Goal: Transaction & Acquisition: Purchase product/service

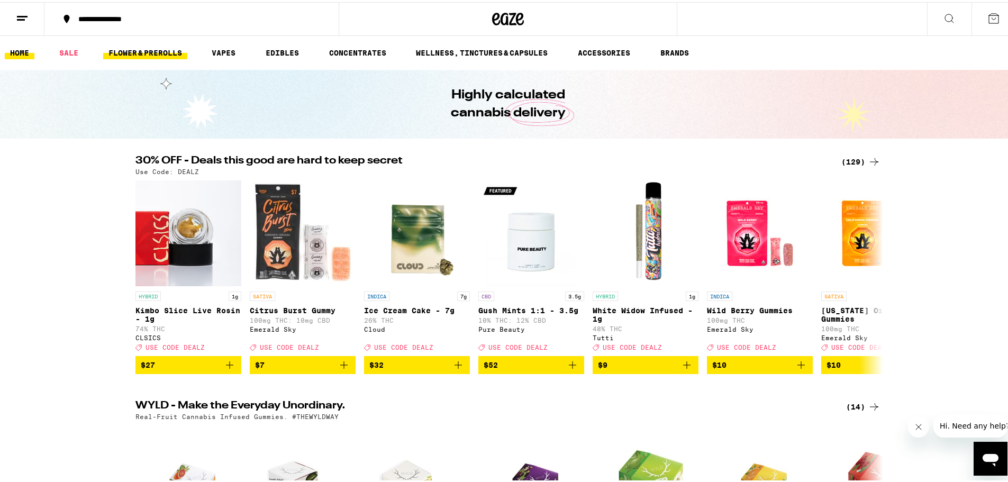
click at [139, 50] on link "FLOWER & PREROLLS" at bounding box center [145, 50] width 84 height 13
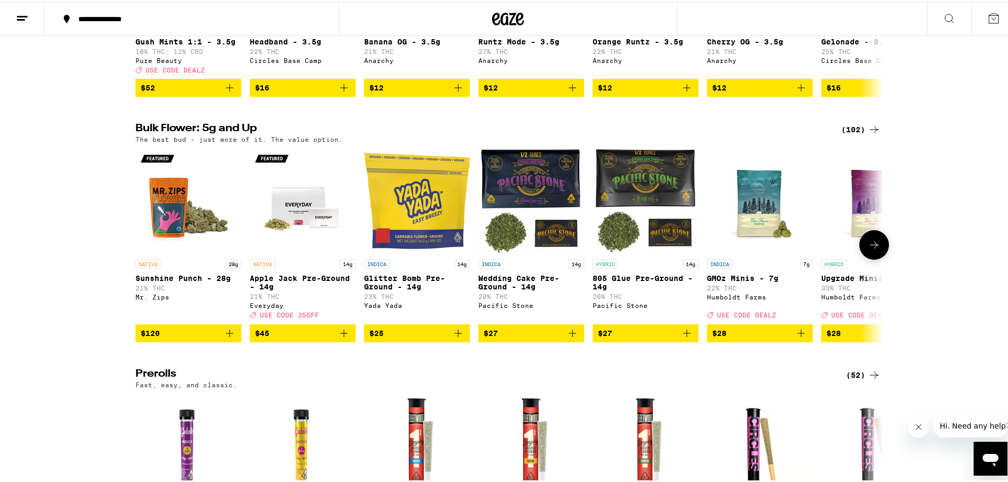
scroll to position [265, 0]
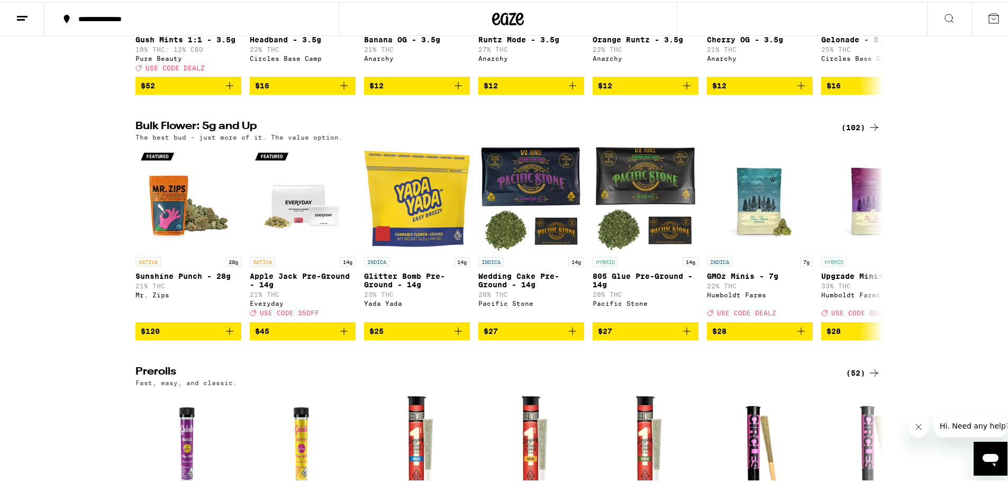
click at [871, 132] on icon at bounding box center [874, 125] width 13 height 13
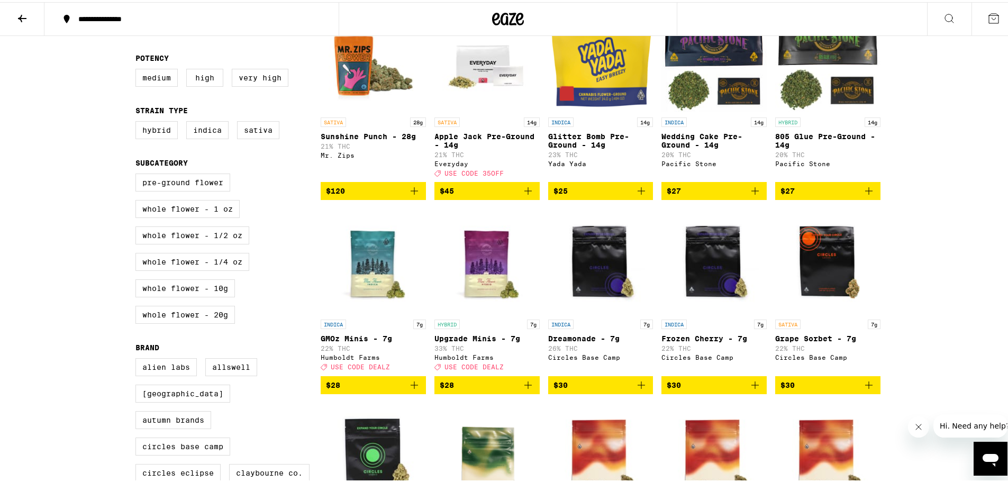
scroll to position [159, 0]
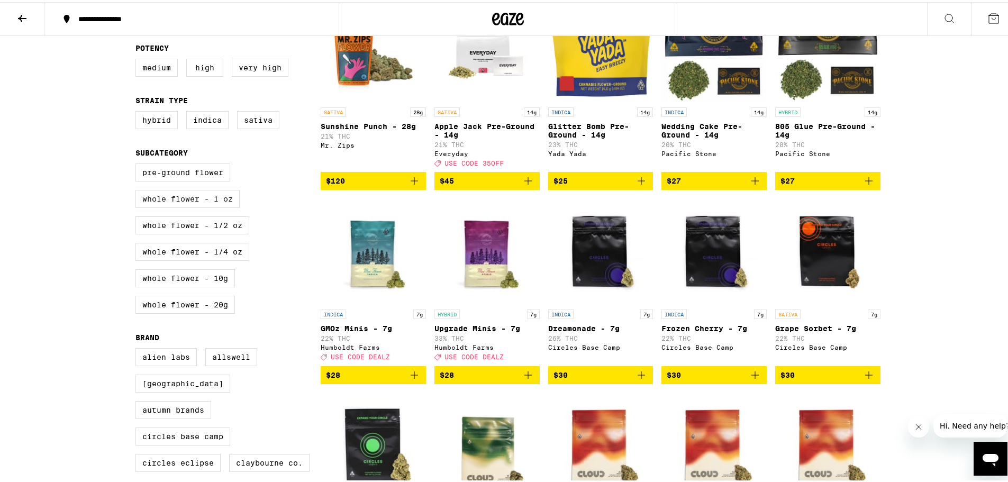
click at [187, 196] on label "Whole Flower - 1 oz" at bounding box center [188, 197] width 104 height 18
click at [138, 164] on input "Whole Flower - 1 oz" at bounding box center [138, 163] width 1 height 1
checkbox input "true"
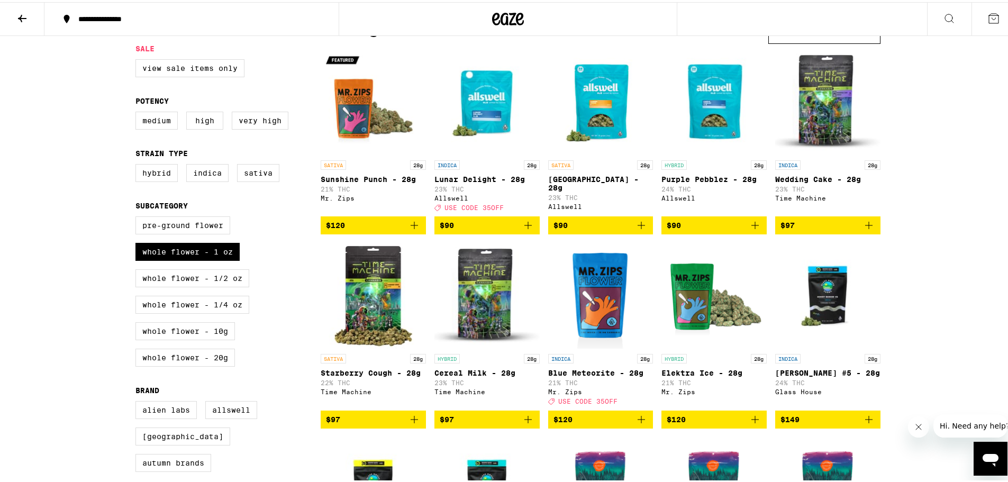
scroll to position [159, 0]
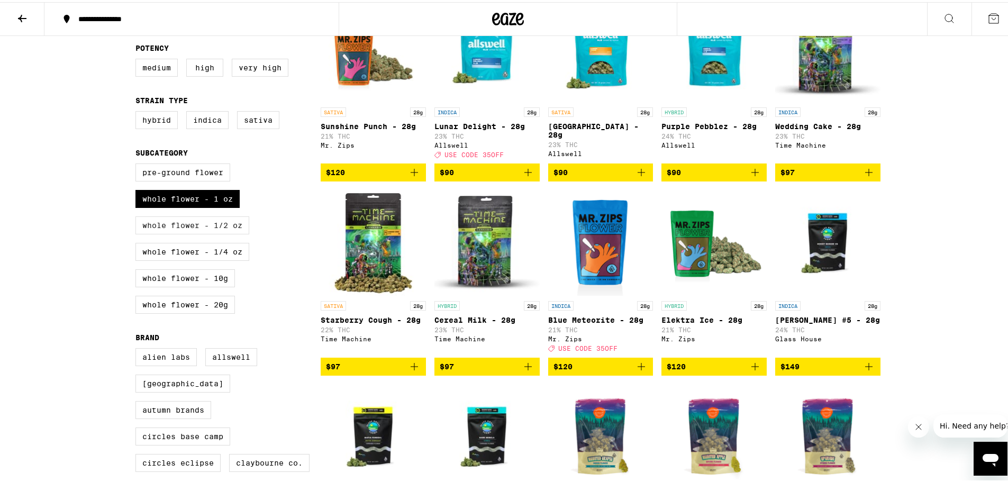
click at [214, 232] on label "Whole Flower - 1/2 oz" at bounding box center [193, 223] width 114 height 18
click at [138, 164] on input "Whole Flower - 1/2 oz" at bounding box center [138, 163] width 1 height 1
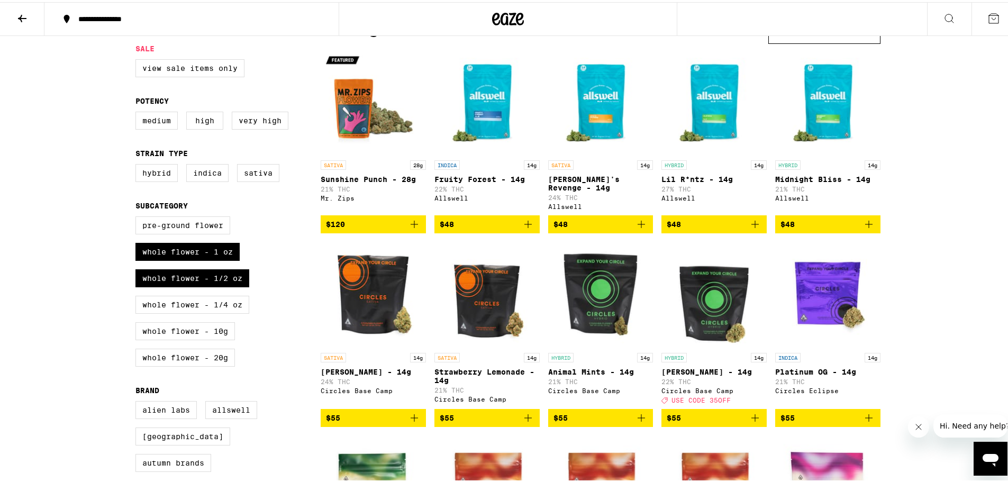
scroll to position [159, 0]
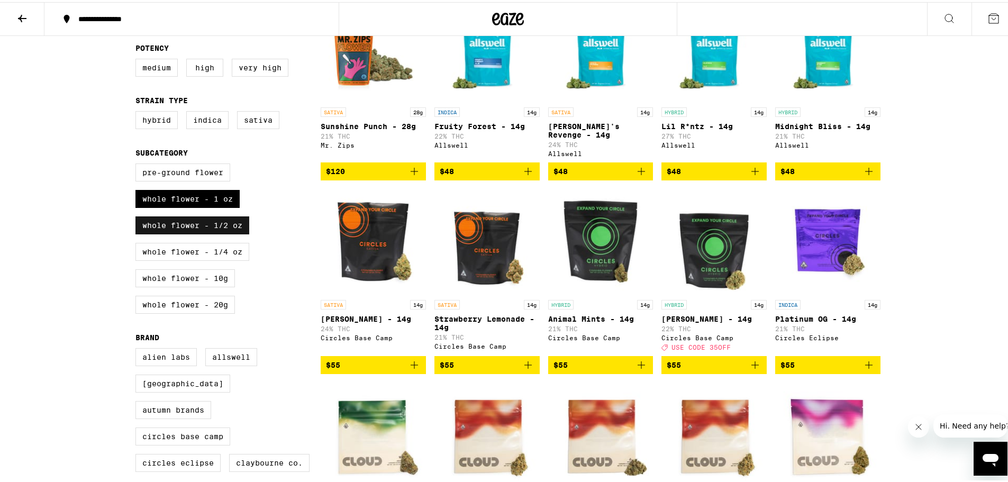
click at [206, 232] on label "Whole Flower - 1/2 oz" at bounding box center [193, 223] width 114 height 18
click at [138, 164] on input "Whole Flower - 1/2 oz" at bounding box center [138, 163] width 1 height 1
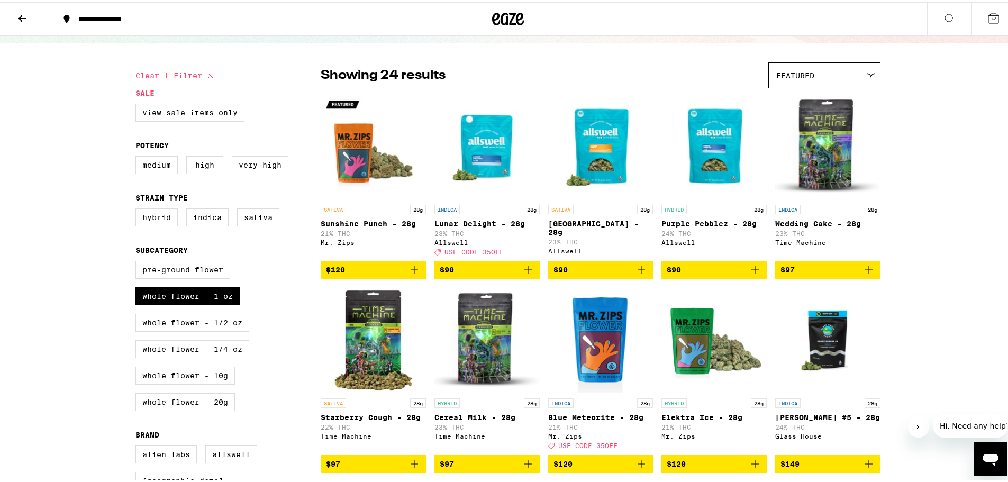
scroll to position [53, 0]
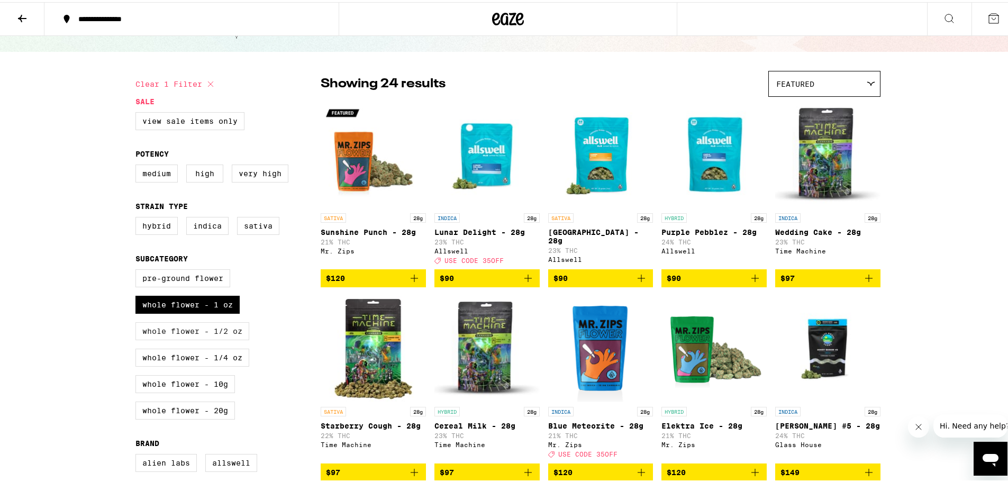
click at [209, 338] on label "Whole Flower - 1/2 oz" at bounding box center [193, 329] width 114 height 18
click at [138, 269] on input "Whole Flower - 1/2 oz" at bounding box center [138, 269] width 1 height 1
checkbox input "true"
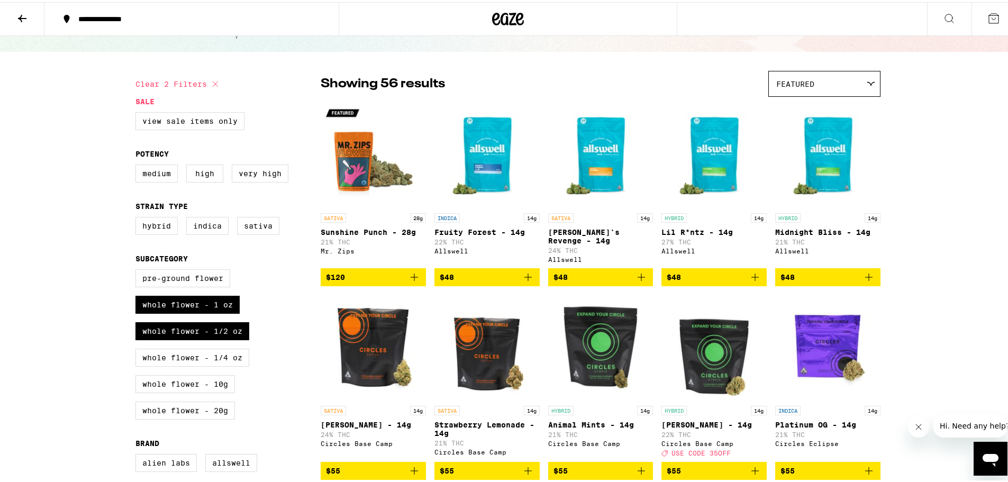
drag, startPoint x: 219, startPoint y: 313, endPoint x: 238, endPoint y: 305, distance: 20.9
click at [219, 312] on label "Whole Flower - 1 oz" at bounding box center [188, 303] width 104 height 18
click at [138, 269] on input "Whole Flower - 1 oz" at bounding box center [138, 269] width 1 height 1
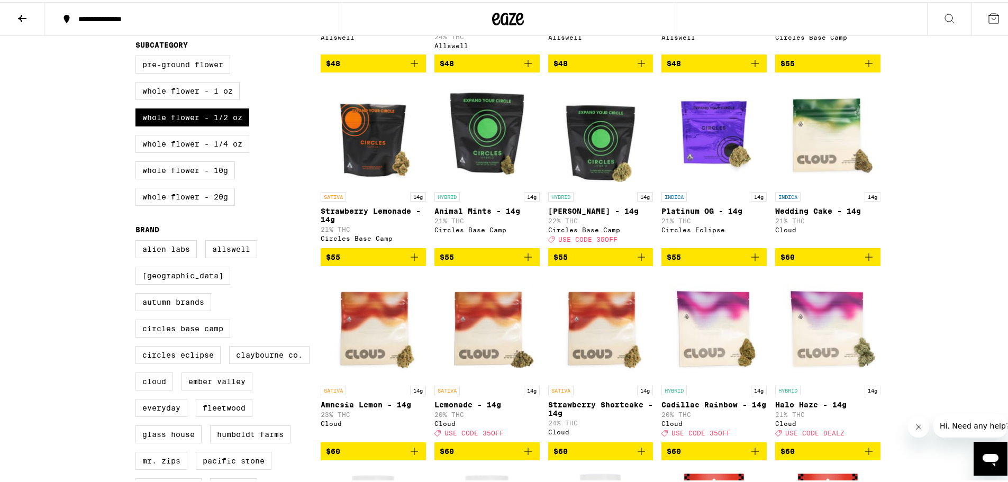
scroll to position [159, 0]
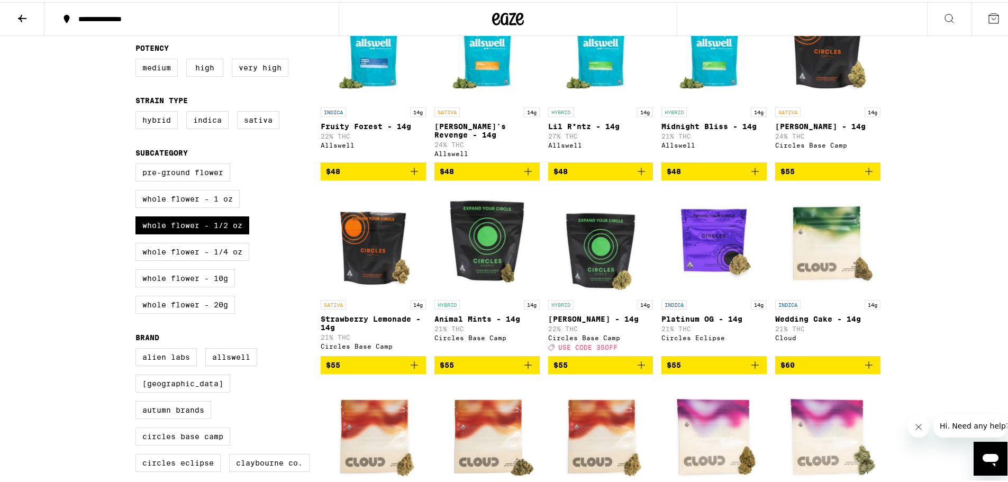
click at [206, 215] on div "Pre-ground Flower Whole Flower - 1 oz Whole Flower - 1/2 oz Whole Flower - 1/4 …" at bounding box center [228, 240] width 185 height 159
click at [210, 205] on label "Whole Flower - 1 oz" at bounding box center [188, 197] width 104 height 18
click at [138, 164] on input "Whole Flower - 1 oz" at bounding box center [138, 163] width 1 height 1
checkbox input "true"
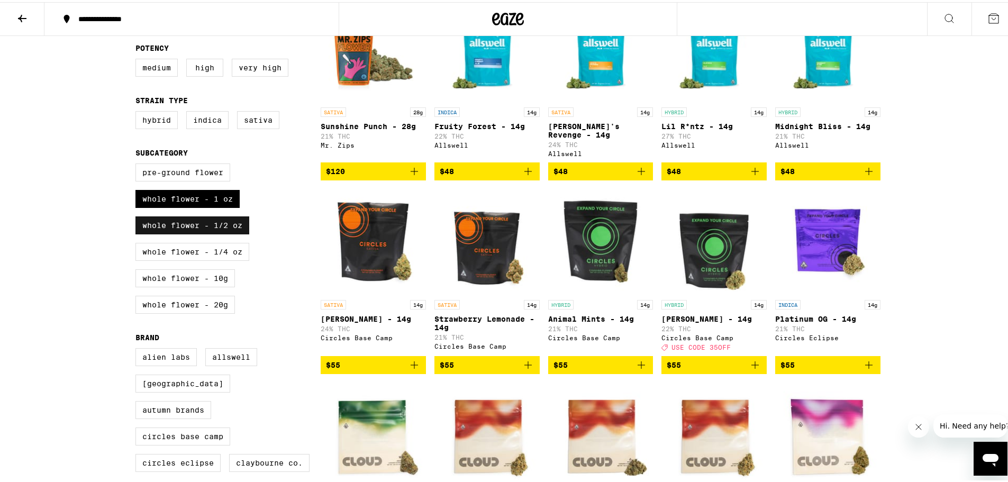
click at [207, 232] on label "Whole Flower - 1/2 oz" at bounding box center [193, 223] width 114 height 18
click at [138, 164] on input "Whole Flower - 1/2 oz" at bounding box center [138, 163] width 1 height 1
checkbox input "false"
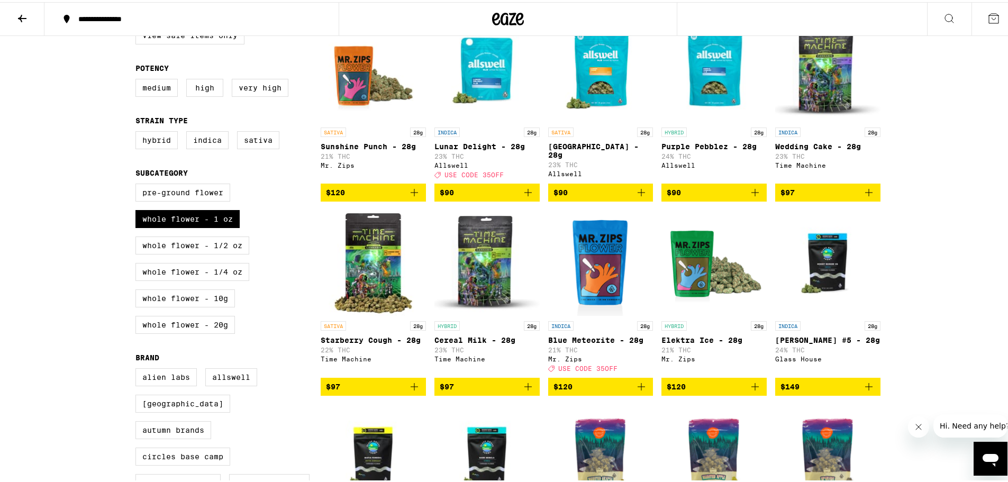
scroll to position [159, 0]
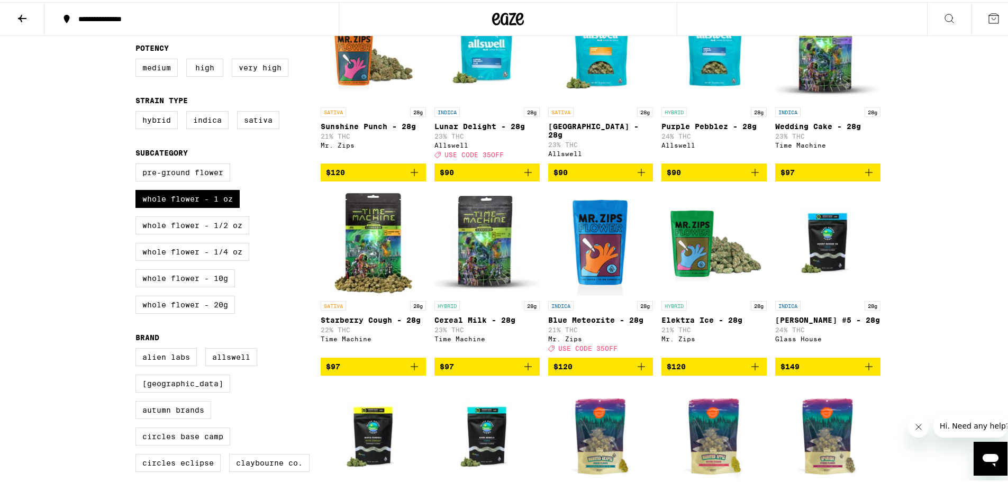
click at [366, 371] on span "$97" at bounding box center [373, 364] width 95 height 13
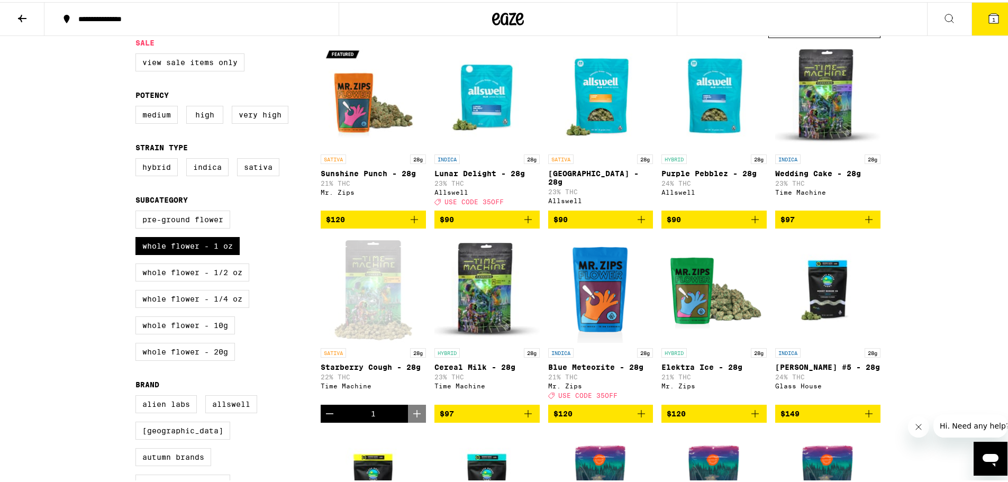
scroll to position [0, 0]
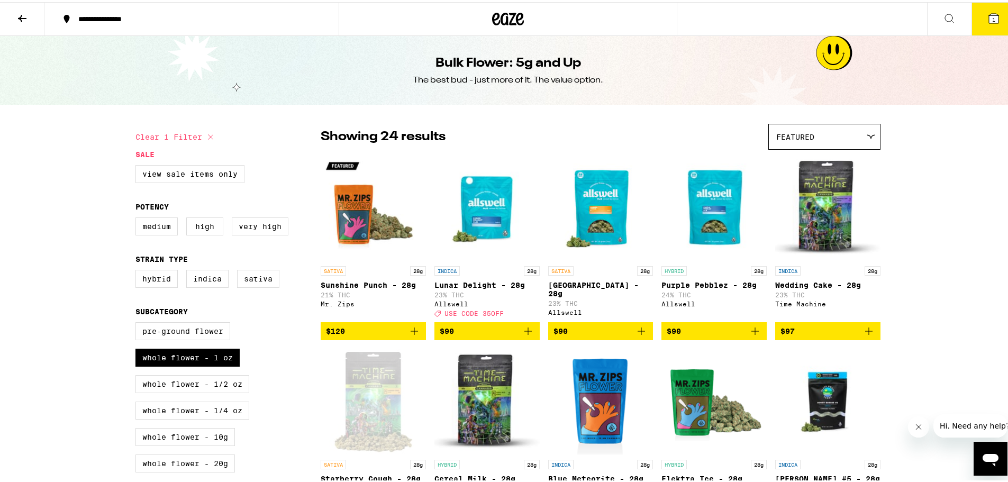
click at [492, 23] on icon at bounding box center [508, 16] width 32 height 19
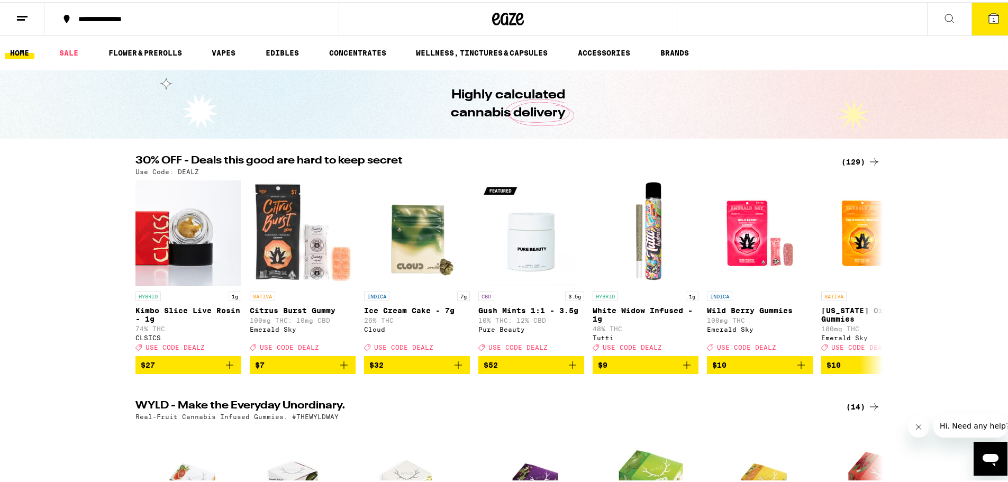
drag, startPoint x: 291, startPoint y: 55, endPoint x: 443, endPoint y: 141, distance: 174.9
click at [291, 55] on link "EDIBLES" at bounding box center [282, 50] width 44 height 13
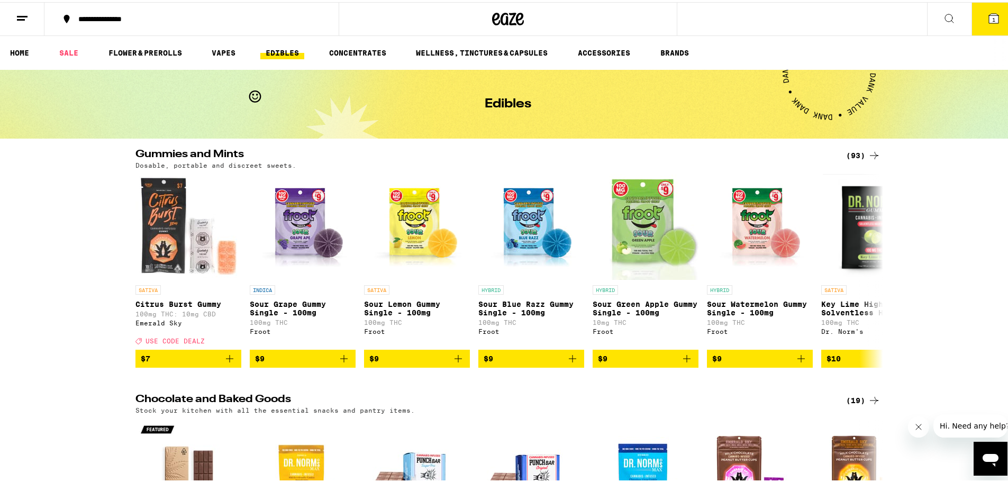
click at [870, 153] on icon at bounding box center [874, 153] width 13 height 13
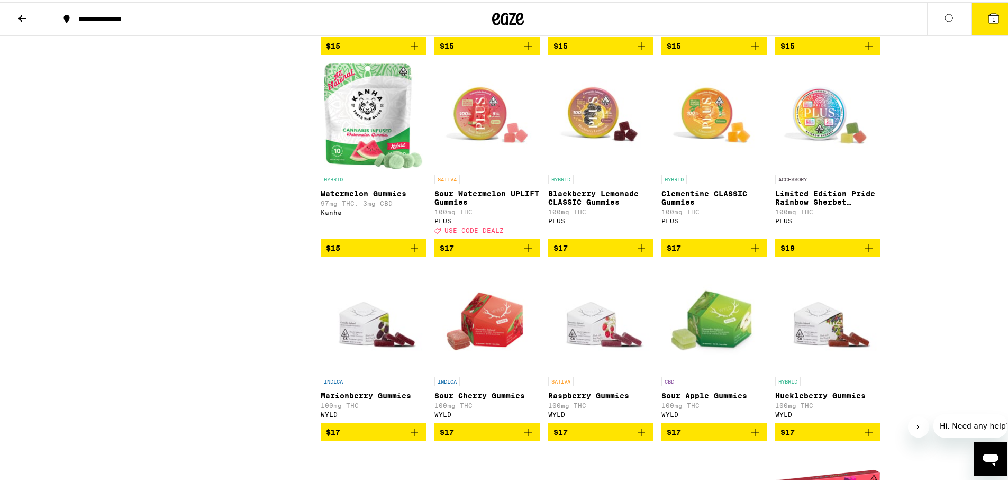
scroll to position [1059, 0]
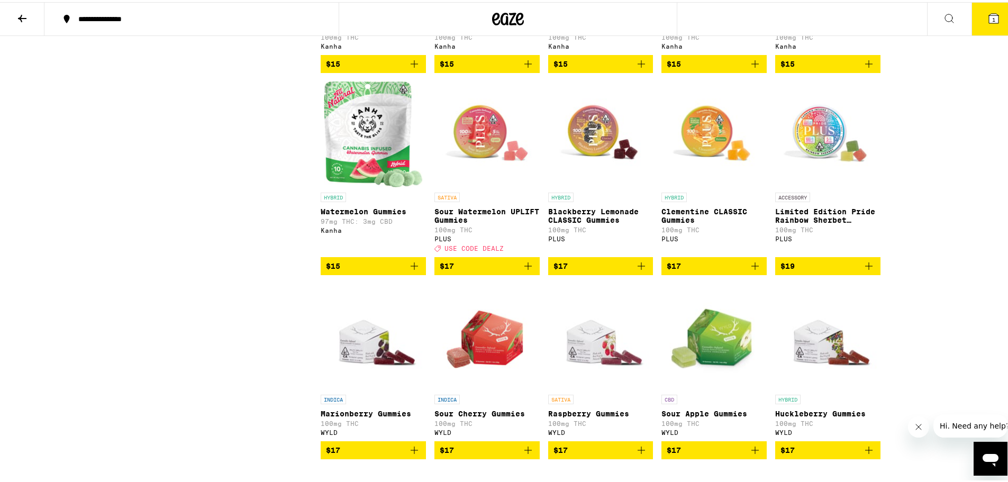
click at [523, 270] on icon "Add to bag" at bounding box center [528, 264] width 13 height 13
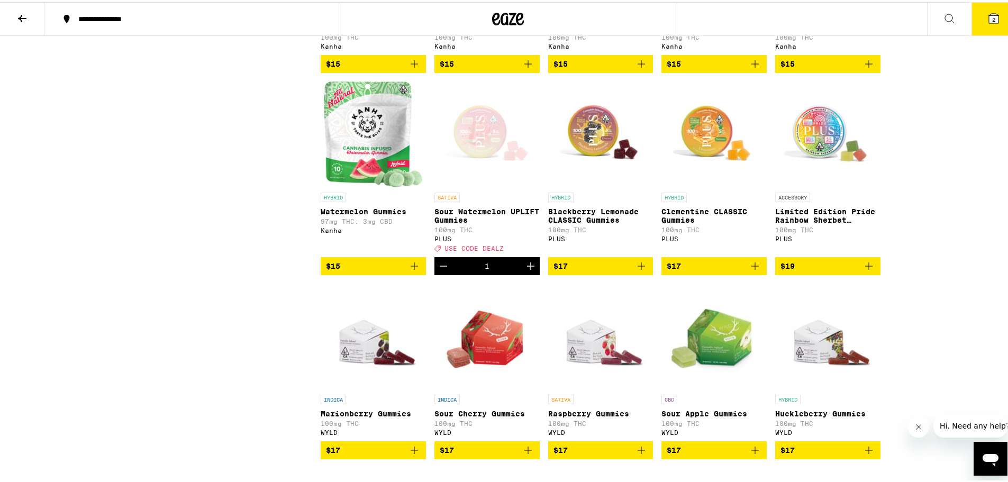
click at [528, 270] on icon "Increment" at bounding box center [531, 264] width 13 height 13
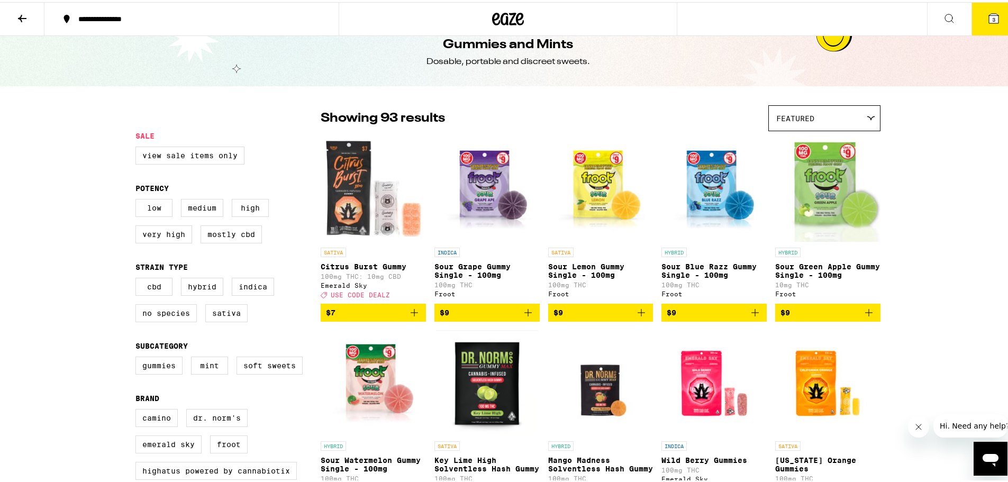
scroll to position [0, 0]
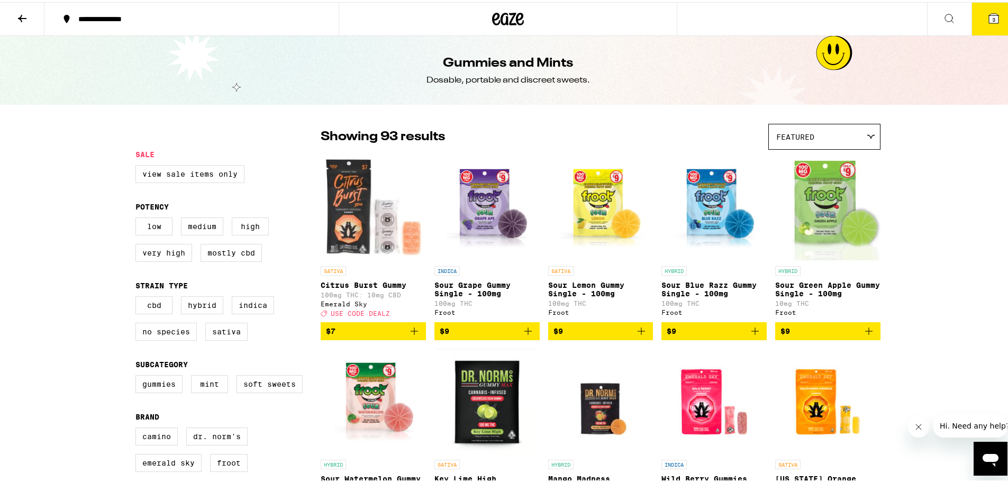
click at [501, 16] on icon at bounding box center [508, 16] width 32 height 19
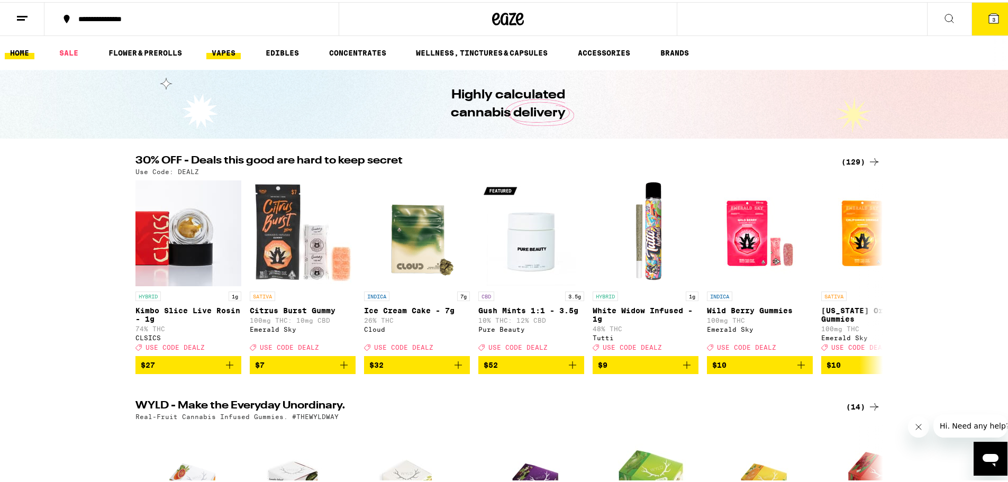
click at [217, 53] on link "VAPES" at bounding box center [223, 50] width 34 height 13
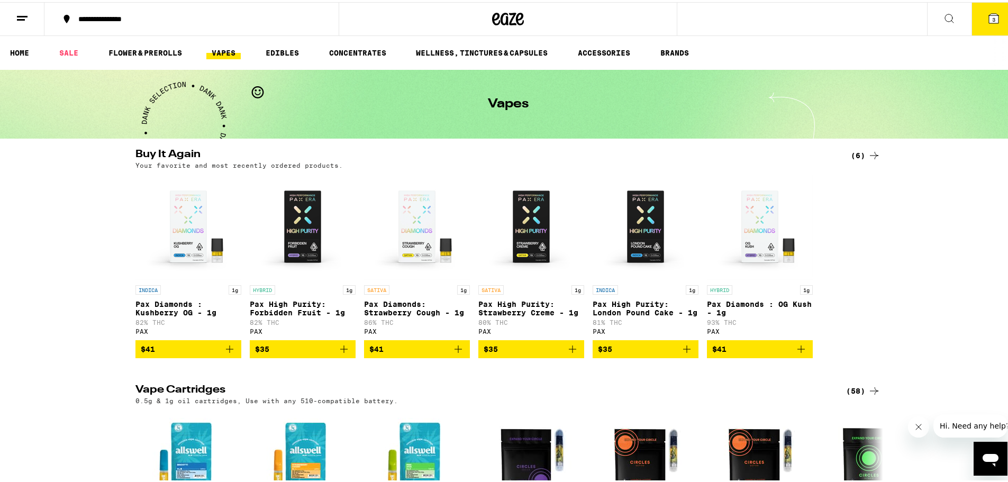
click at [343, 354] on icon "Add to bag" at bounding box center [344, 347] width 13 height 13
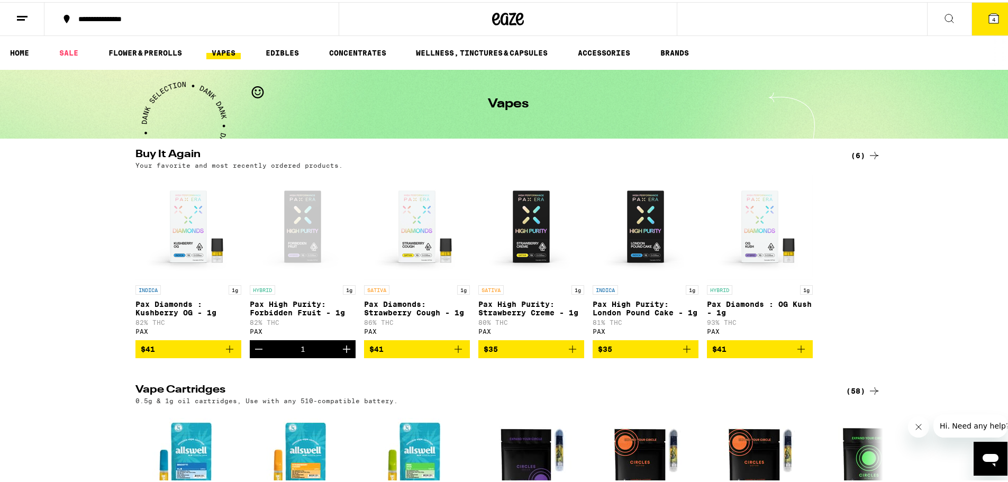
click at [993, 17] on span "4" at bounding box center [994, 17] width 3 height 6
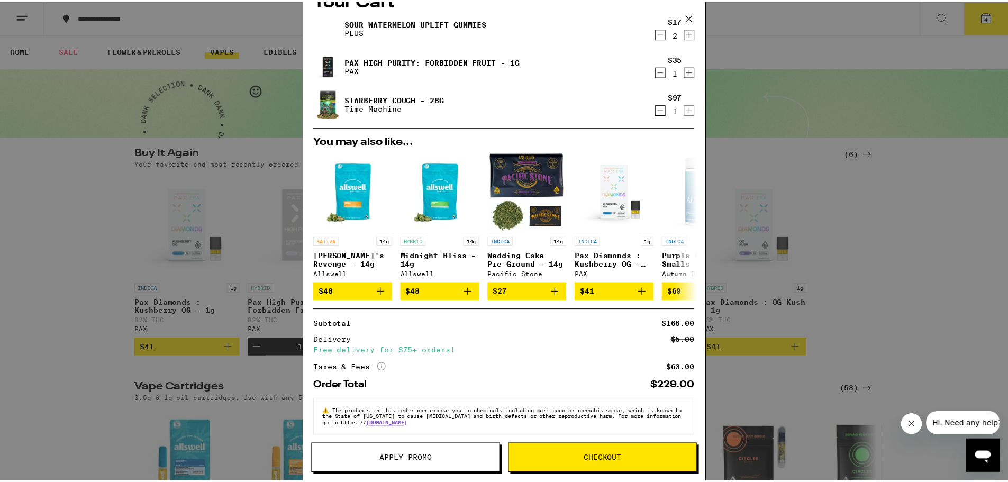
scroll to position [33, 0]
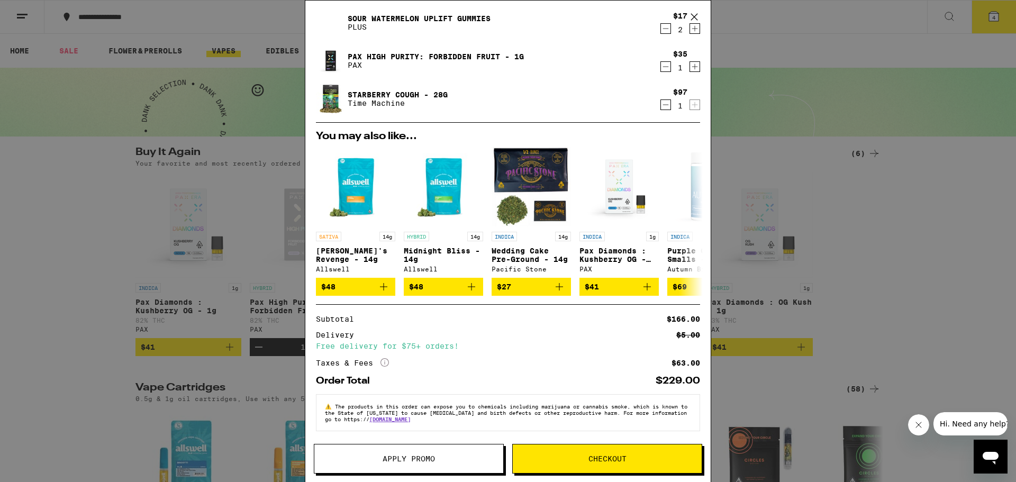
click at [408, 448] on button "Apply Promo" at bounding box center [409, 459] width 190 height 30
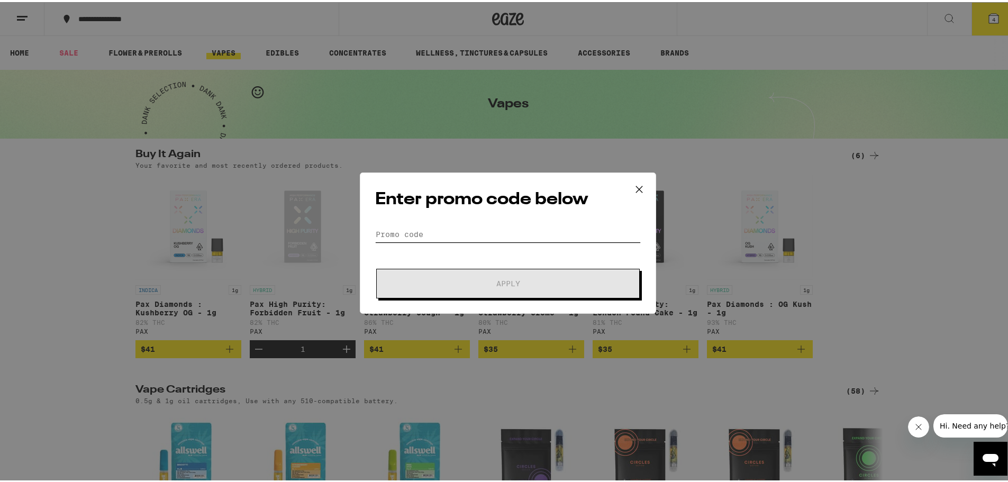
click at [425, 226] on input "Promo Code" at bounding box center [508, 232] width 266 height 16
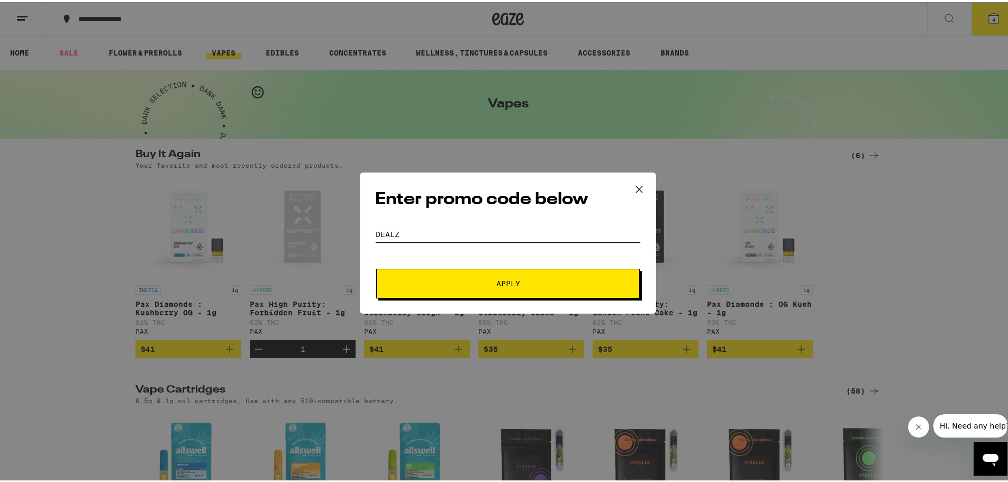
type input "dealz"
drag, startPoint x: 528, startPoint y: 288, endPoint x: 531, endPoint y: 294, distance: 6.9
click at [528, 289] on button "Apply" at bounding box center [508, 282] width 264 height 30
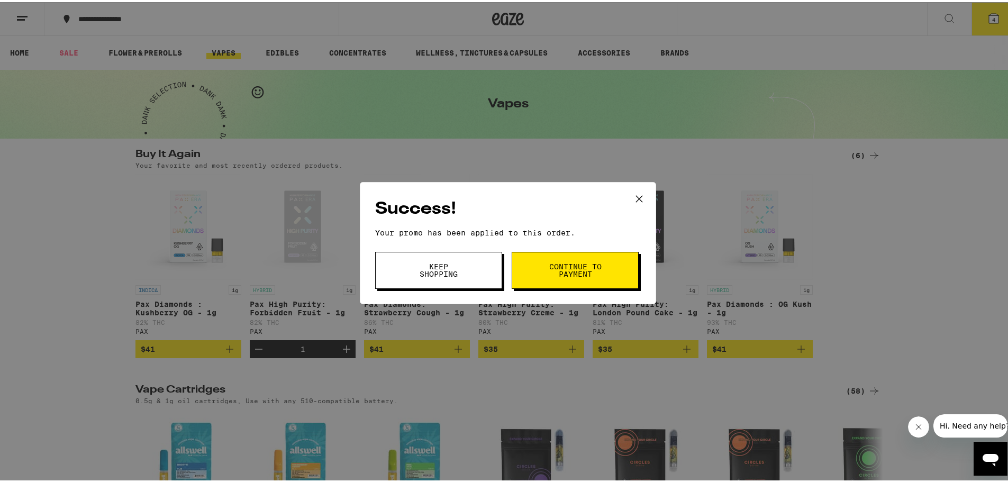
click at [610, 270] on button "Continue to payment" at bounding box center [575, 268] width 127 height 37
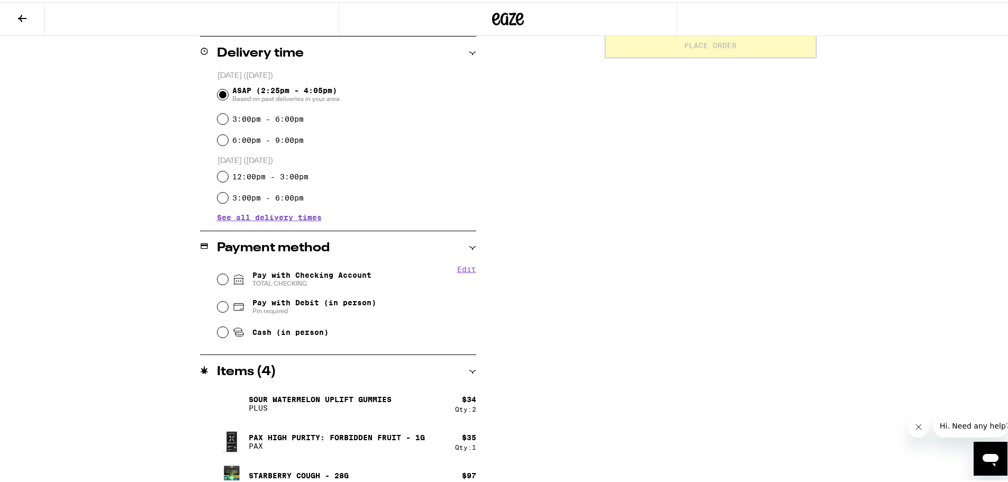
scroll to position [280, 0]
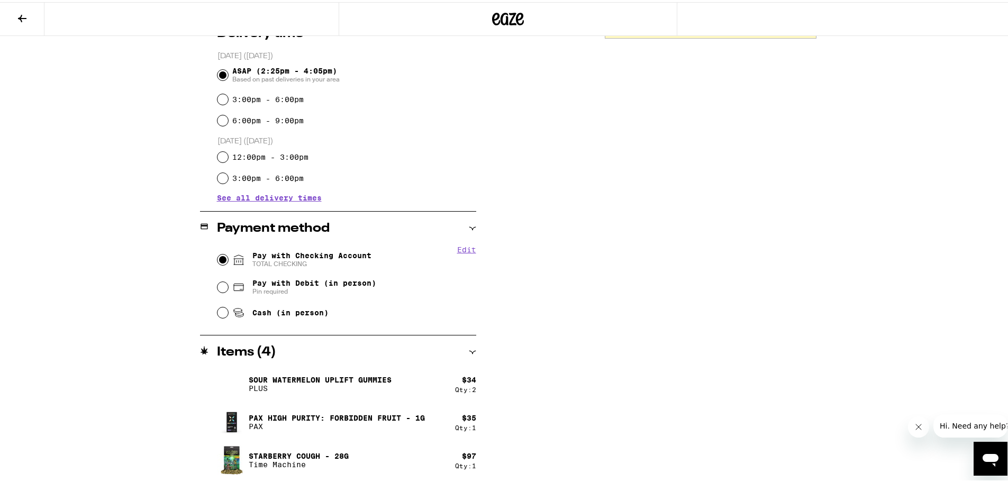
click at [219, 259] on input "Pay with Checking Account TOTAL CHECKING" at bounding box center [223, 257] width 11 height 11
radio input "true"
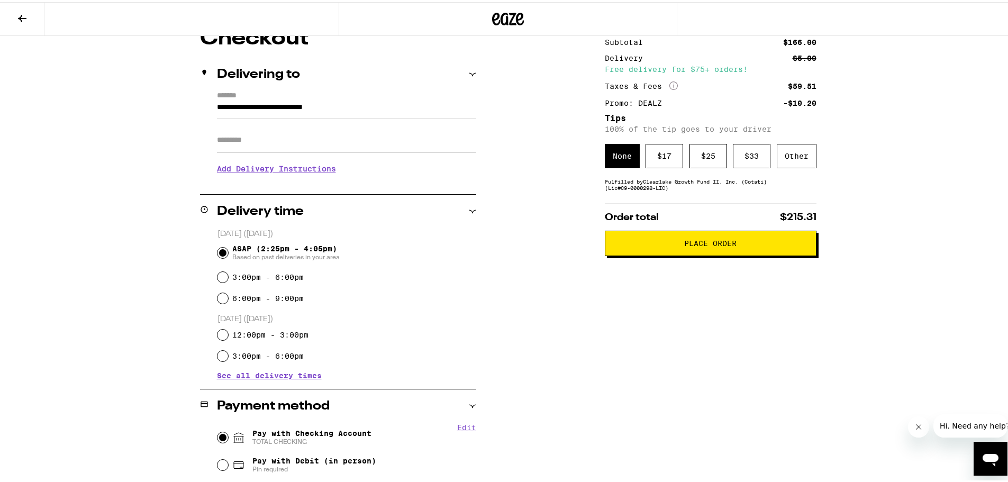
scroll to position [49, 0]
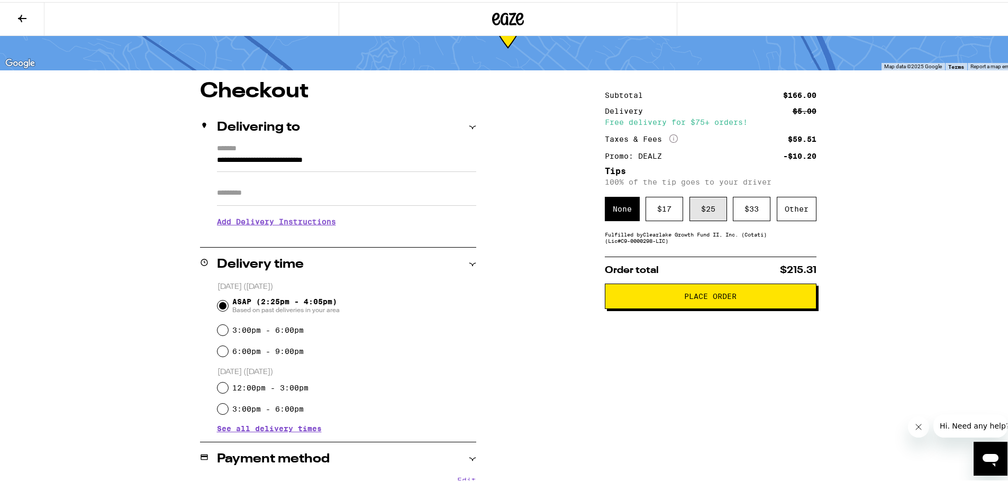
click at [707, 199] on div "$ 25" at bounding box center [709, 207] width 38 height 24
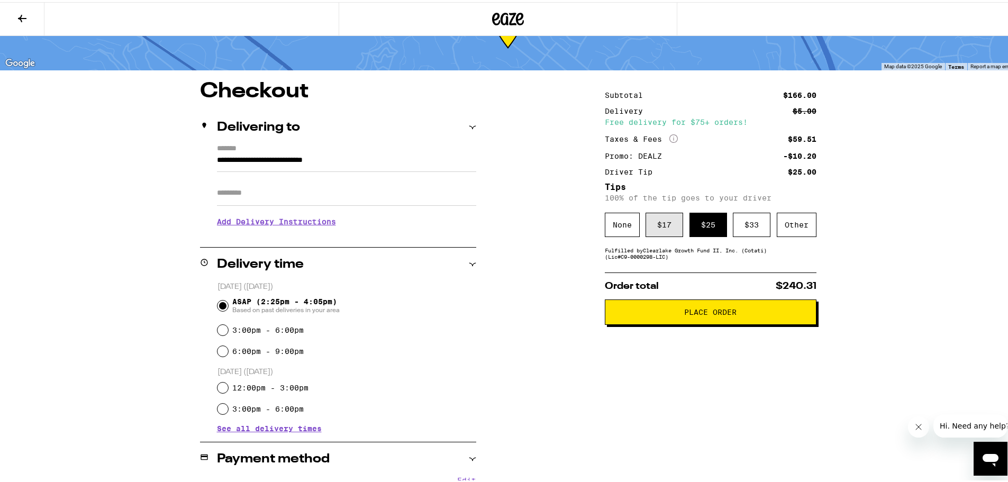
click at [668, 232] on div "$ 17" at bounding box center [665, 223] width 38 height 24
click at [692, 228] on div "$ 25" at bounding box center [709, 223] width 38 height 24
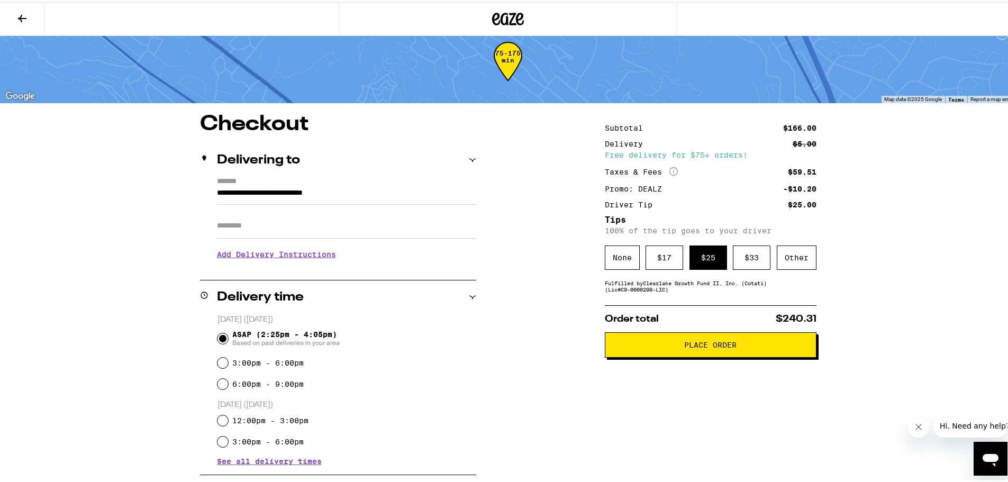
scroll to position [0, 0]
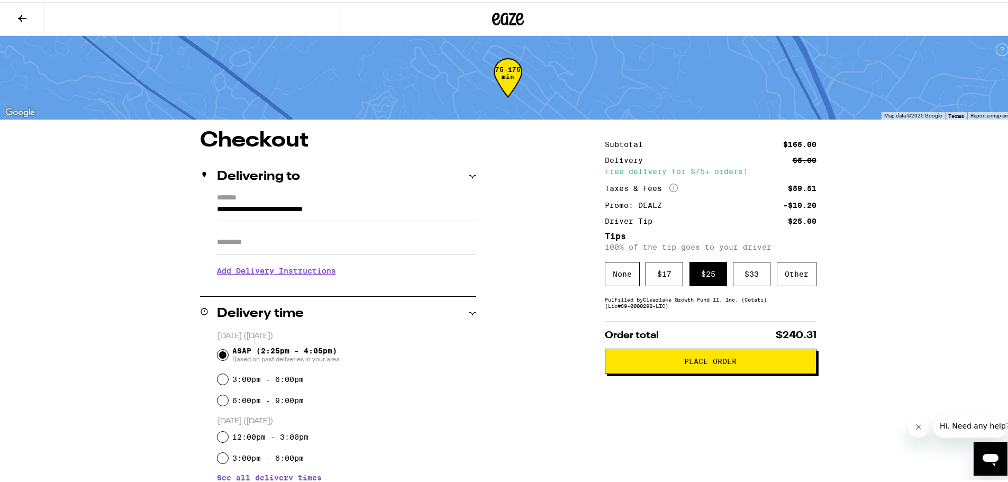
click at [636, 363] on span "Place Order" at bounding box center [711, 359] width 194 height 7
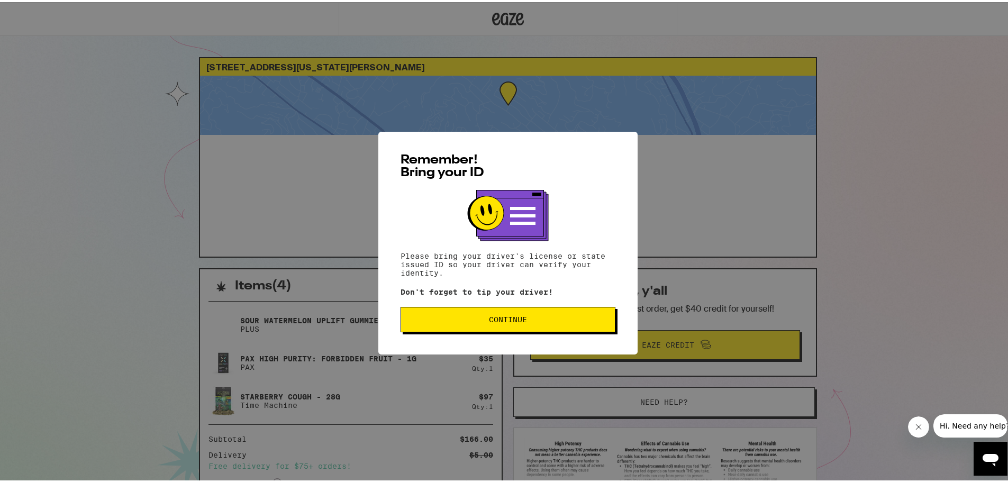
click at [549, 321] on span "Continue" at bounding box center [508, 317] width 197 height 7
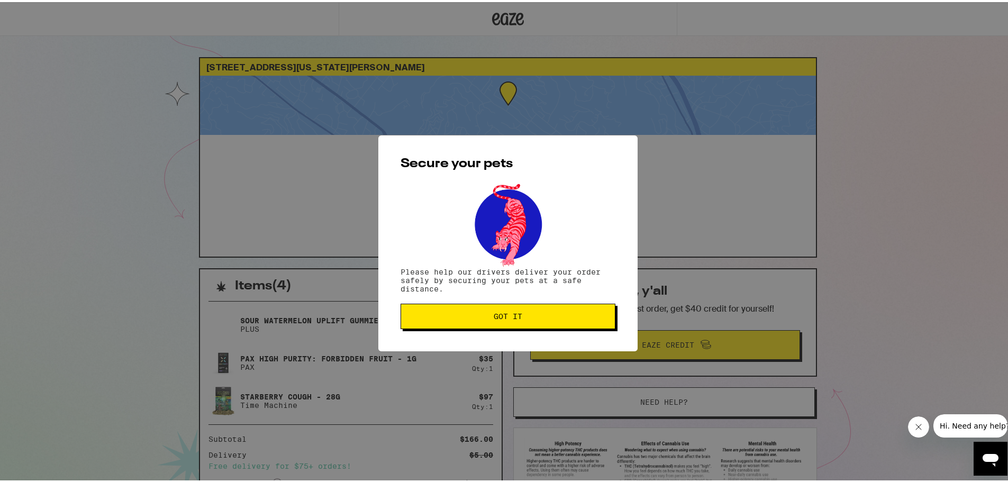
drag, startPoint x: 529, startPoint y: 317, endPoint x: 711, endPoint y: 292, distance: 184.2
click at [529, 315] on span "Got it" at bounding box center [508, 314] width 197 height 7
